Goal: Transaction & Acquisition: Subscribe to service/newsletter

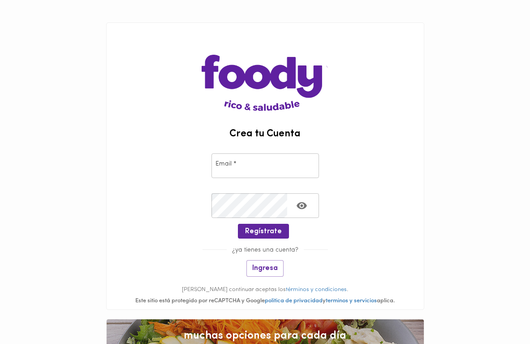
scroll to position [2, 0]
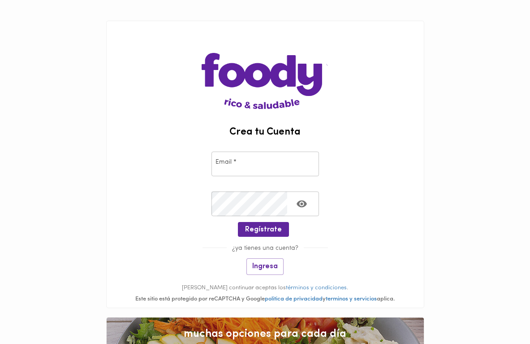
click at [259, 166] on input "email" at bounding box center [266, 164] width 108 height 25
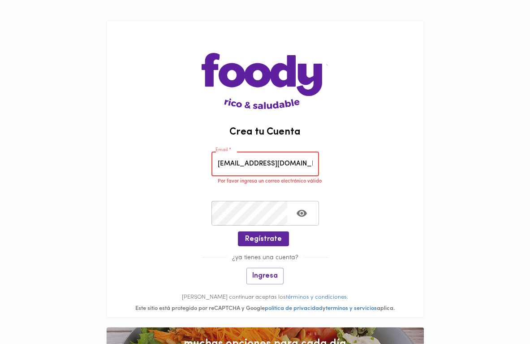
type input "casalejo21@gmail.com"
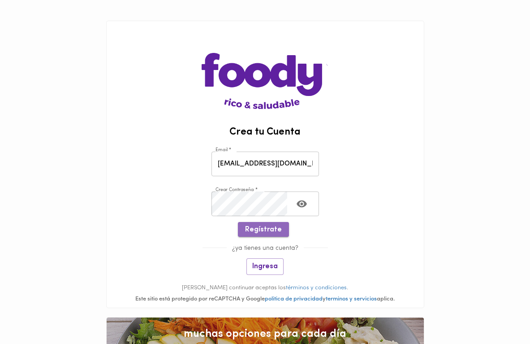
click at [273, 231] on span "Regístrate" at bounding box center [263, 230] width 37 height 9
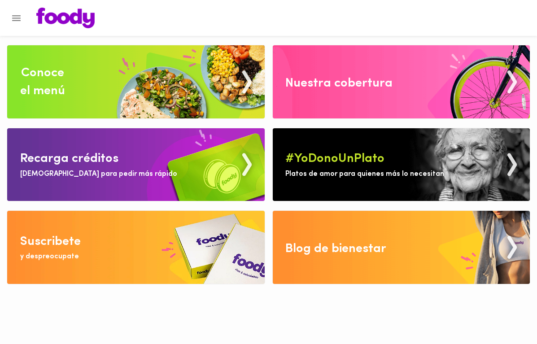
click at [387, 64] on img at bounding box center [401, 81] width 257 height 73
click at [185, 65] on img at bounding box center [135, 81] width 257 height 73
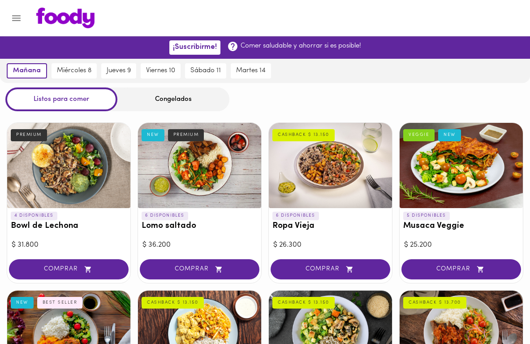
click at [161, 98] on div "Congelados" at bounding box center [173, 99] width 112 height 24
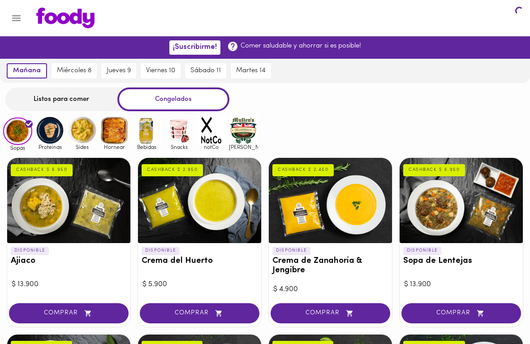
click at [165, 103] on div "Congelados" at bounding box center [173, 99] width 112 height 24
click at [55, 102] on div "Listos para comer" at bounding box center [61, 99] width 112 height 24
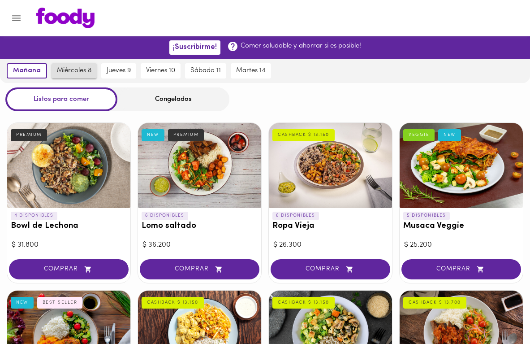
click at [52, 68] on button "miércoles 8" at bounding box center [74, 70] width 45 height 15
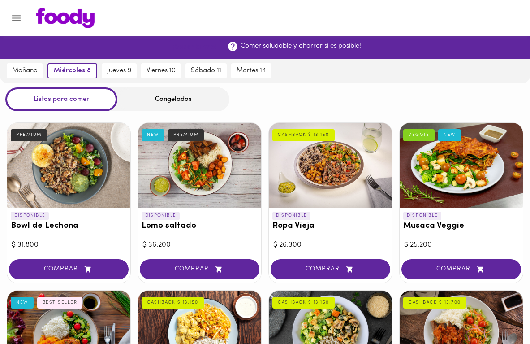
click at [193, 49] on span "¡Suscribirme!" at bounding box center [195, 47] width 44 height 9
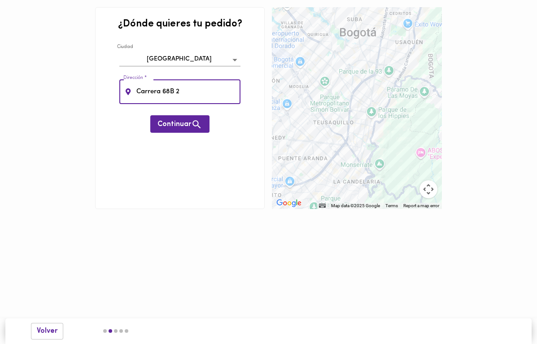
type input "Carrera 68B 23"
type input "Carrera 68B 23B-50"
click at [200, 127] on icon "button" at bounding box center [196, 124] width 11 height 11
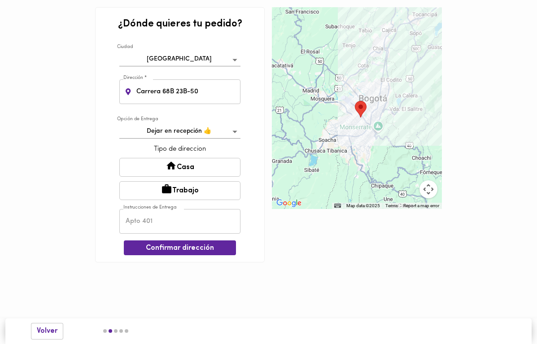
click at [221, 172] on button "Casa" at bounding box center [179, 167] width 121 height 19
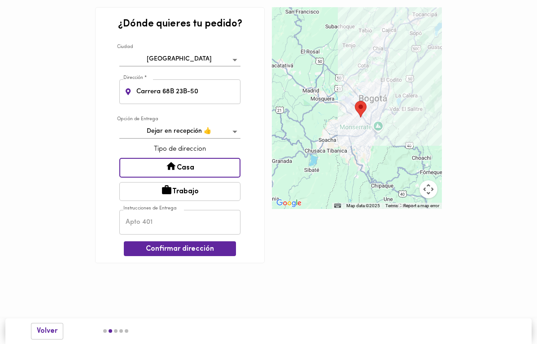
click at [192, 226] on input "text" at bounding box center [179, 222] width 121 height 25
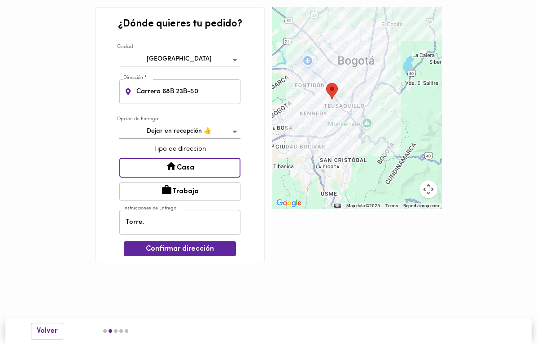
drag, startPoint x: 399, startPoint y: 138, endPoint x: 361, endPoint y: 148, distance: 38.7
click at [361, 148] on div at bounding box center [356, 108] width 169 height 202
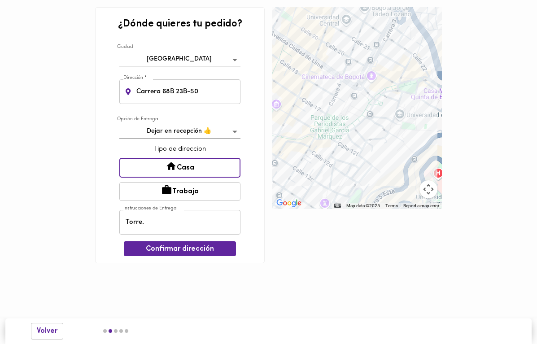
click at [203, 226] on input "Torre." at bounding box center [179, 222] width 121 height 25
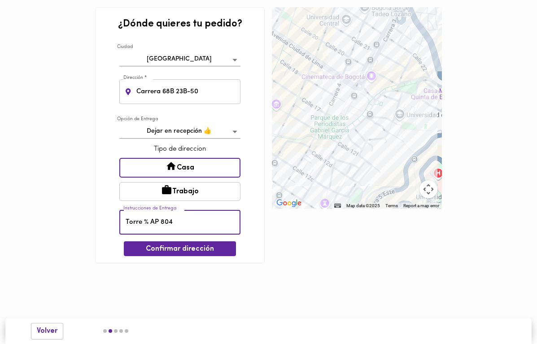
click at [146, 221] on input "Torre % AP 804" at bounding box center [179, 222] width 121 height 25
type input "Torre 5 AP 804"
click at [179, 249] on span "Confirmar dirección" at bounding box center [180, 249] width 98 height 9
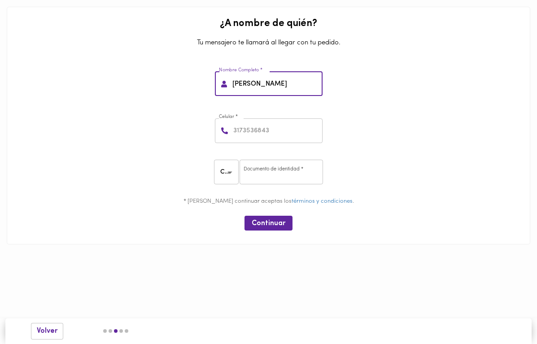
type input "Alejandro Castillo"
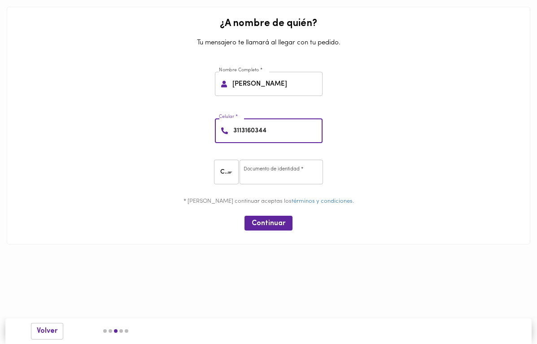
type input "3113160344"
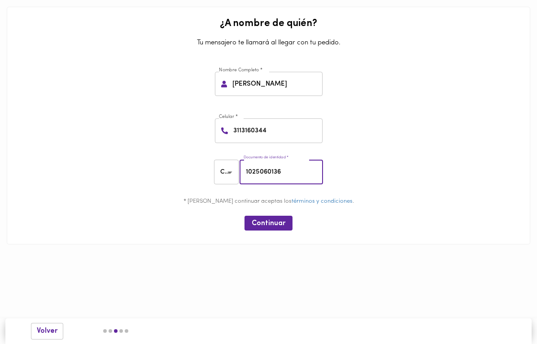
type input "1025060136"
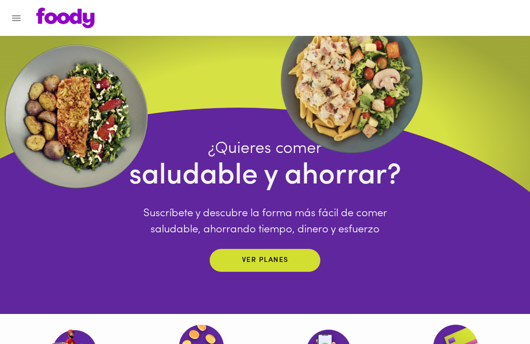
click at [15, 14] on icon "Menu" at bounding box center [16, 18] width 11 height 11
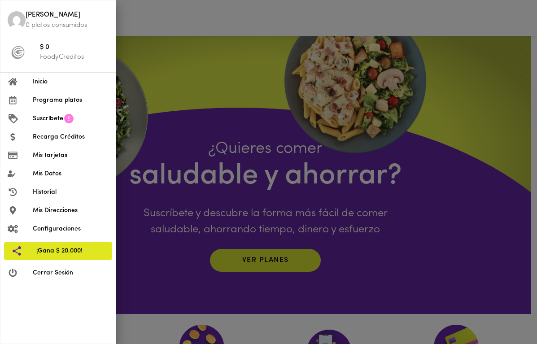
click at [180, 35] on div at bounding box center [268, 172] width 537 height 344
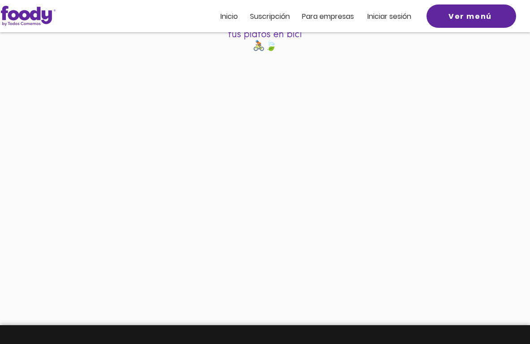
scroll to position [130, 0]
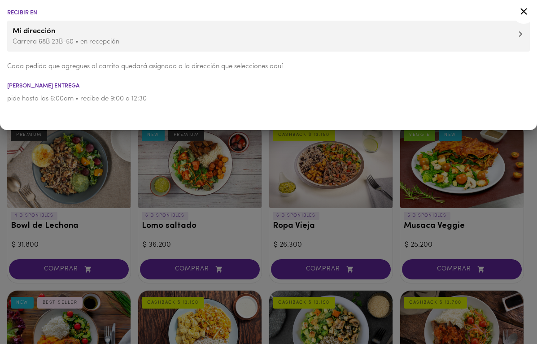
click at [523, 16] on icon at bounding box center [523, 11] width 11 height 11
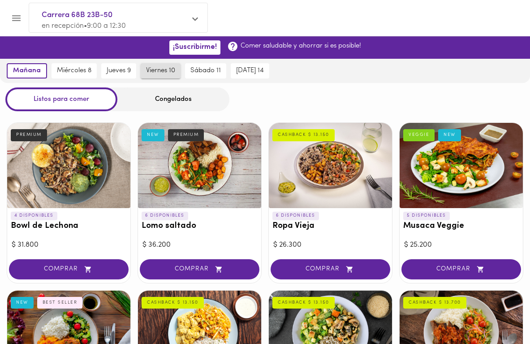
click at [143, 75] on button "viernes 10" at bounding box center [161, 70] width 40 height 15
click at [148, 110] on div "Congelados" at bounding box center [173, 99] width 112 height 24
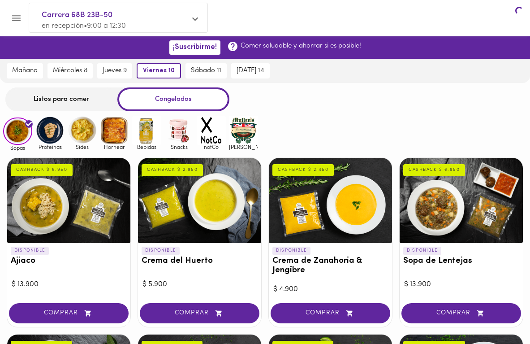
click at [152, 103] on div "Congelados" at bounding box center [173, 99] width 112 height 24
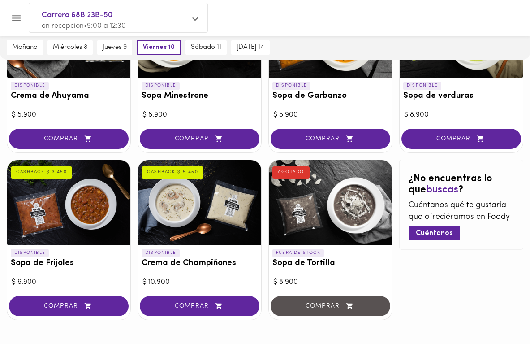
scroll to position [223, 0]
